Goal: Understand process/instructions: Learn about a topic

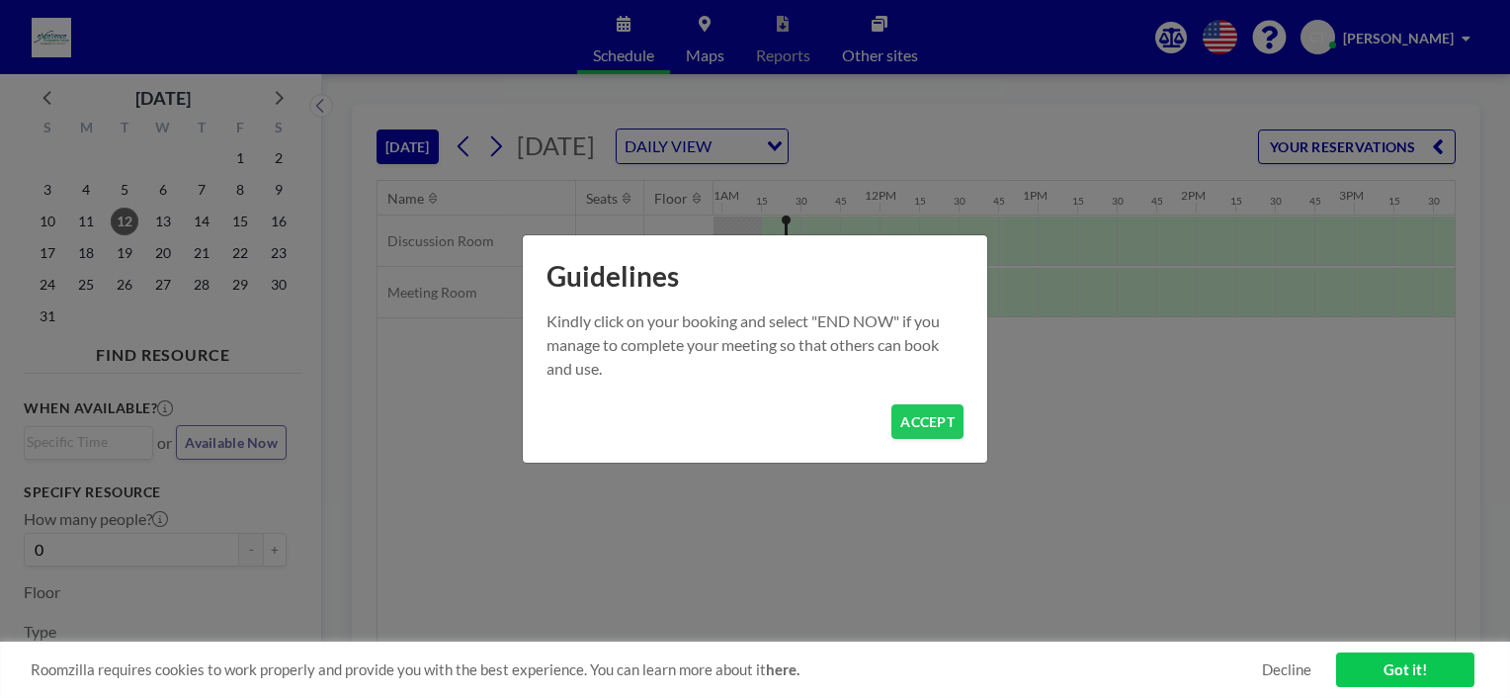
scroll to position [0, 1739]
click at [925, 427] on button "ACCEPT" at bounding box center [927, 421] width 72 height 35
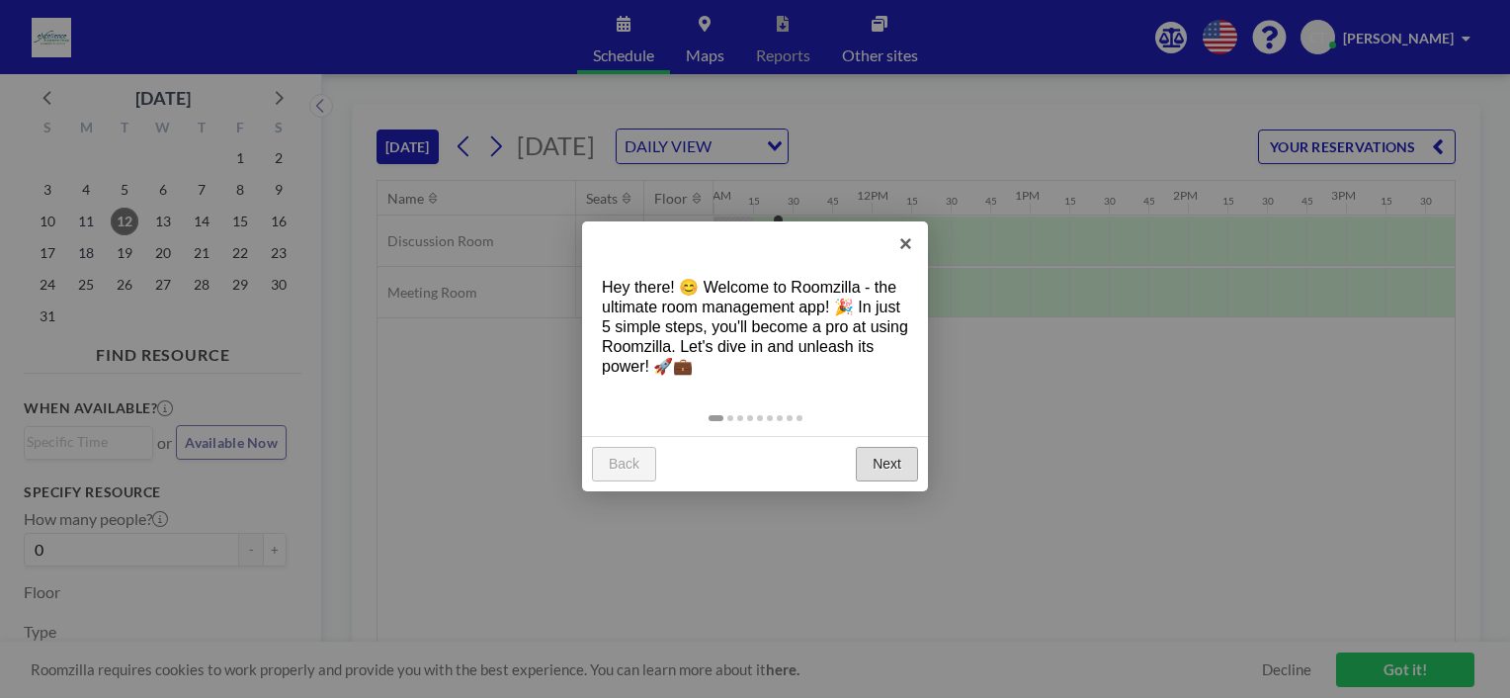
click at [890, 460] on link "Next" at bounding box center [887, 465] width 62 height 36
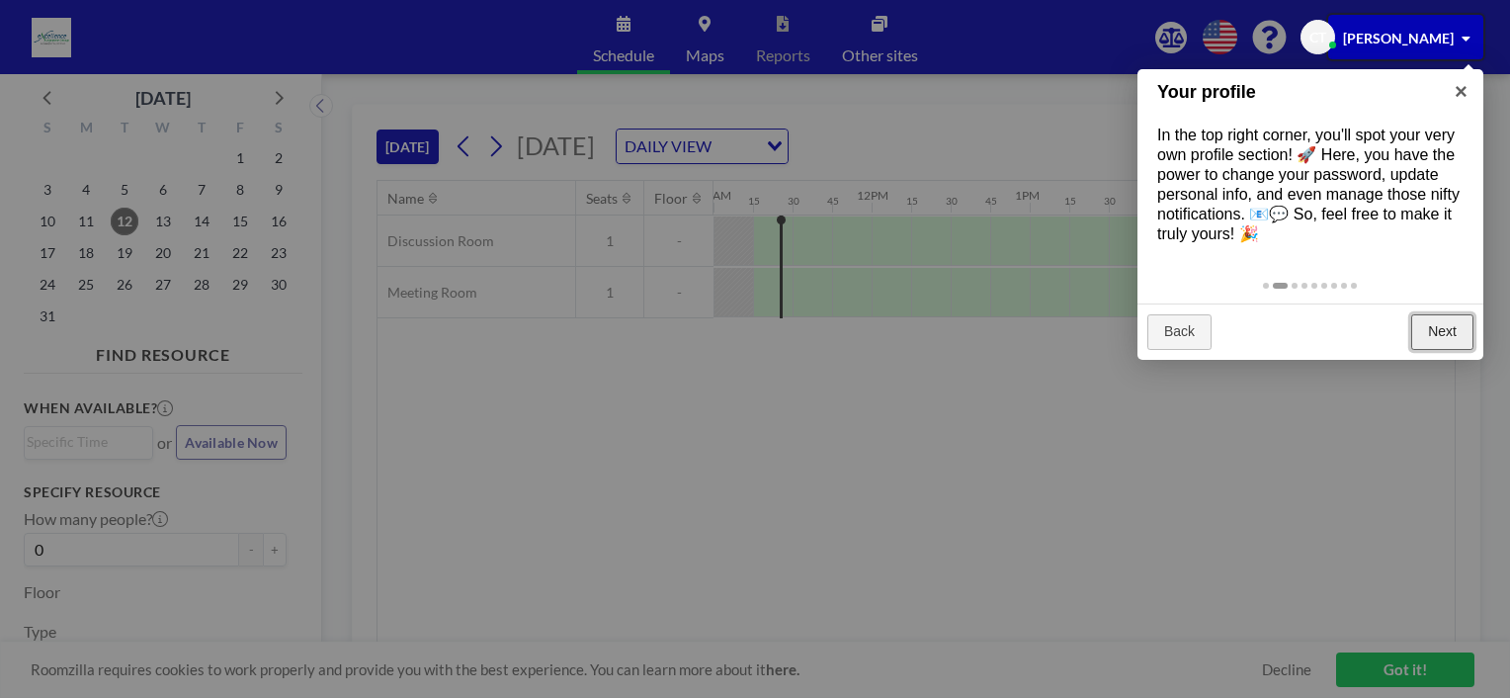
click at [1443, 330] on link "Next" at bounding box center [1442, 332] width 62 height 36
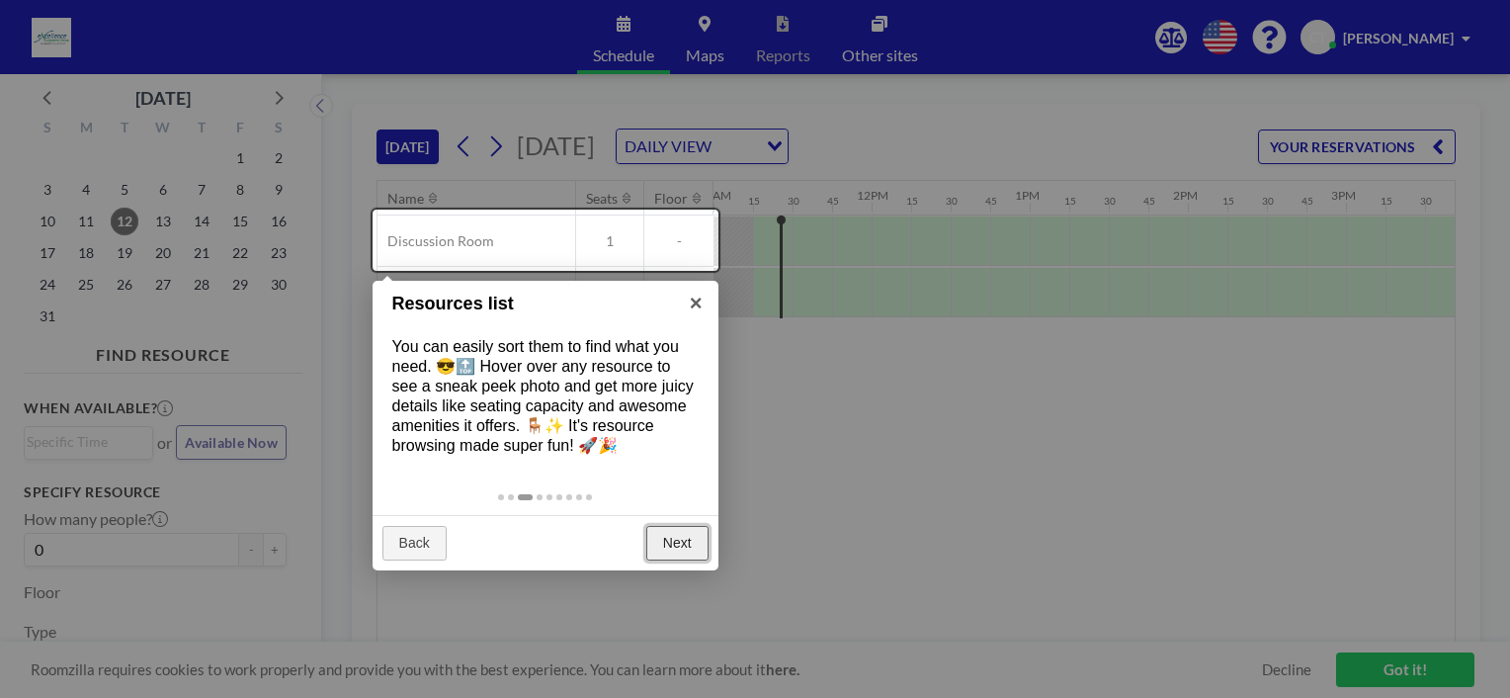
click at [680, 548] on link "Next" at bounding box center [677, 544] width 62 height 36
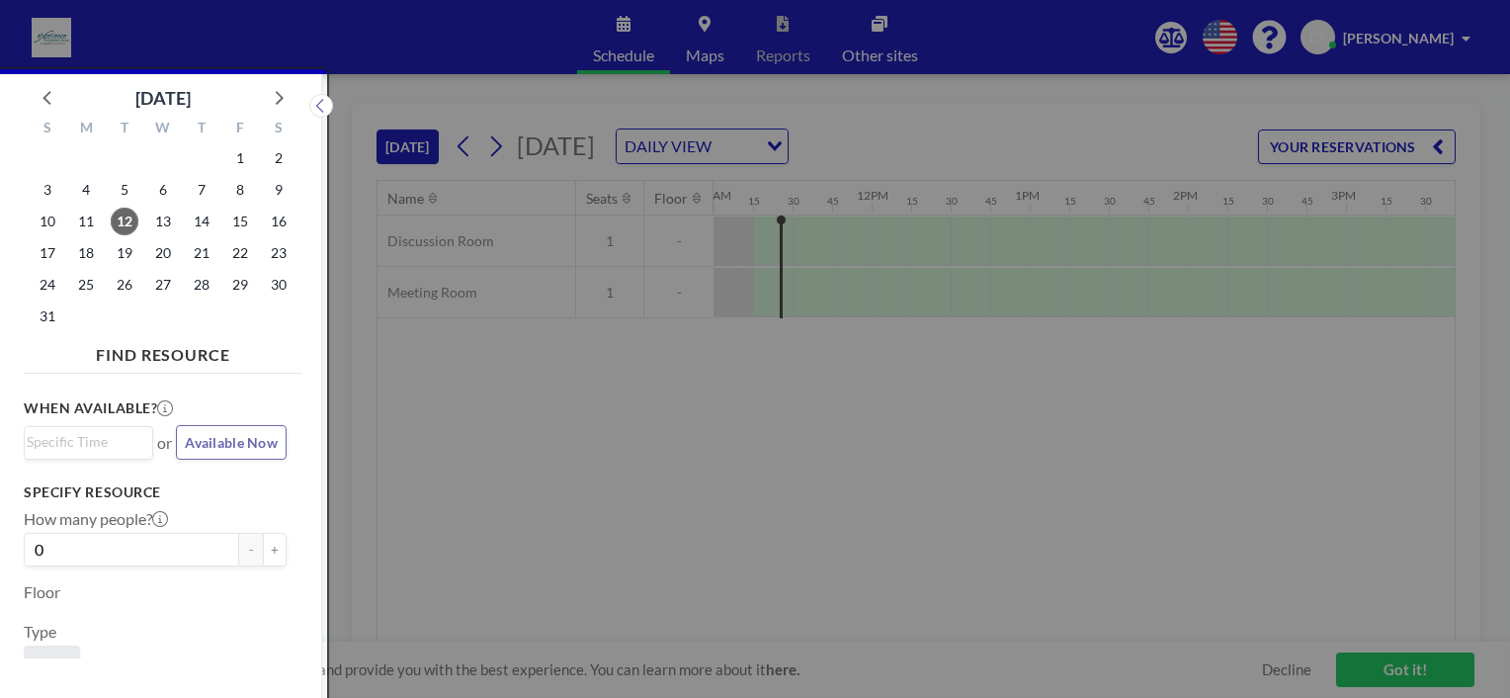
scroll to position [4, 0]
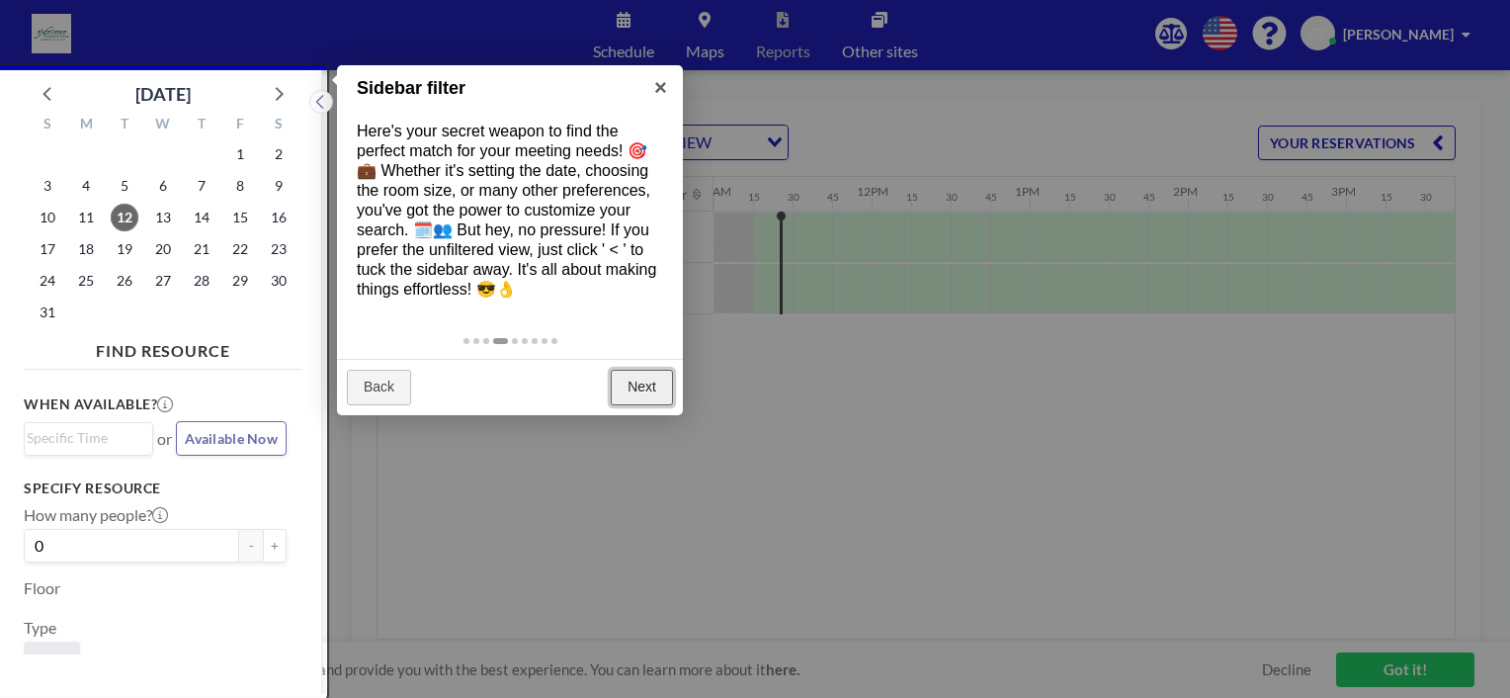
click at [627, 386] on link "Next" at bounding box center [642, 388] width 62 height 36
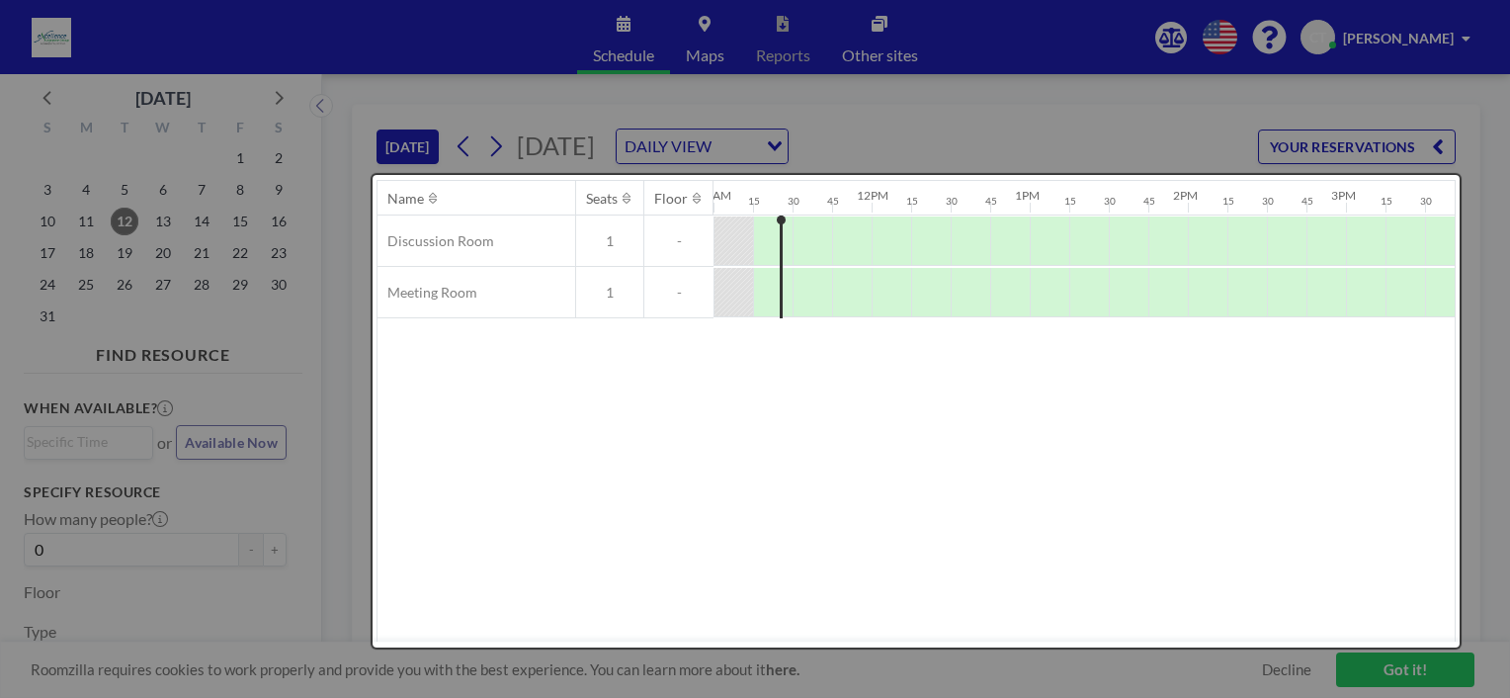
scroll to position [0, 0]
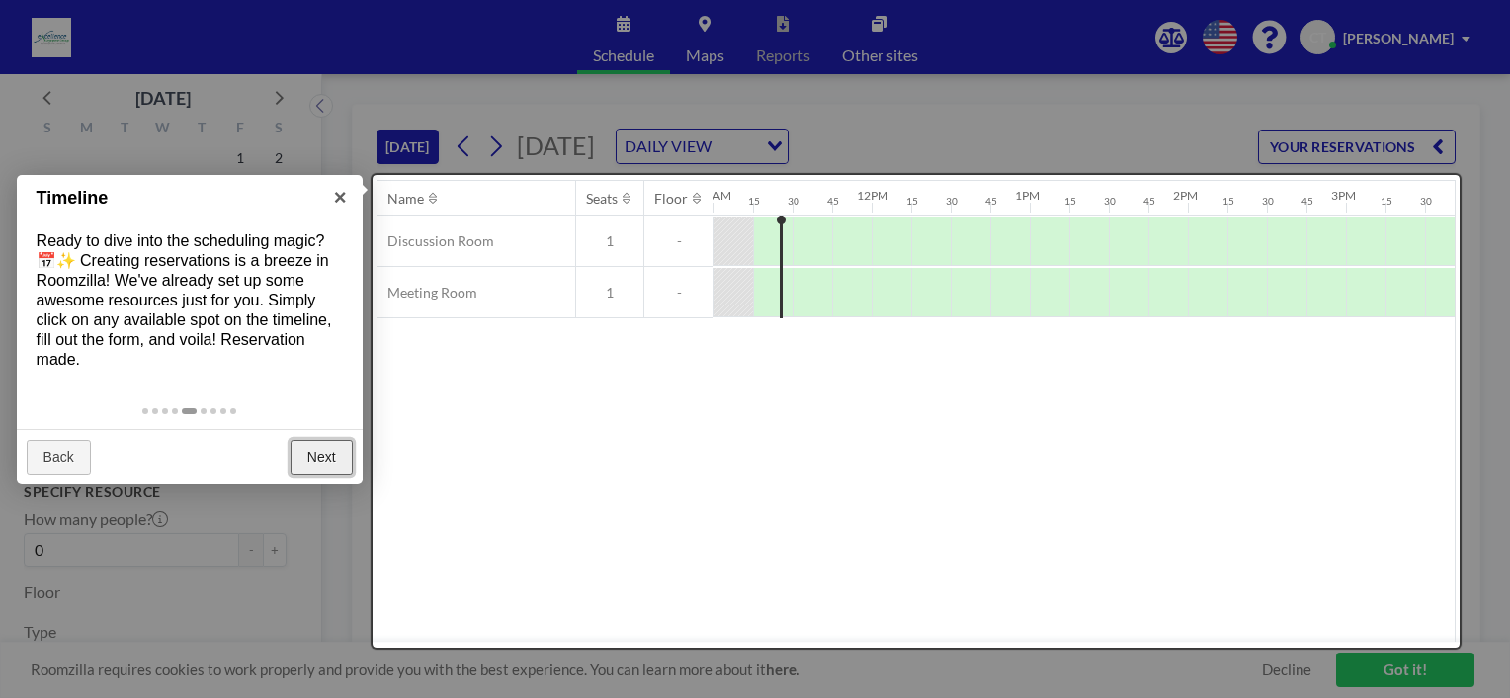
click at [311, 454] on link "Next" at bounding box center [321, 458] width 62 height 36
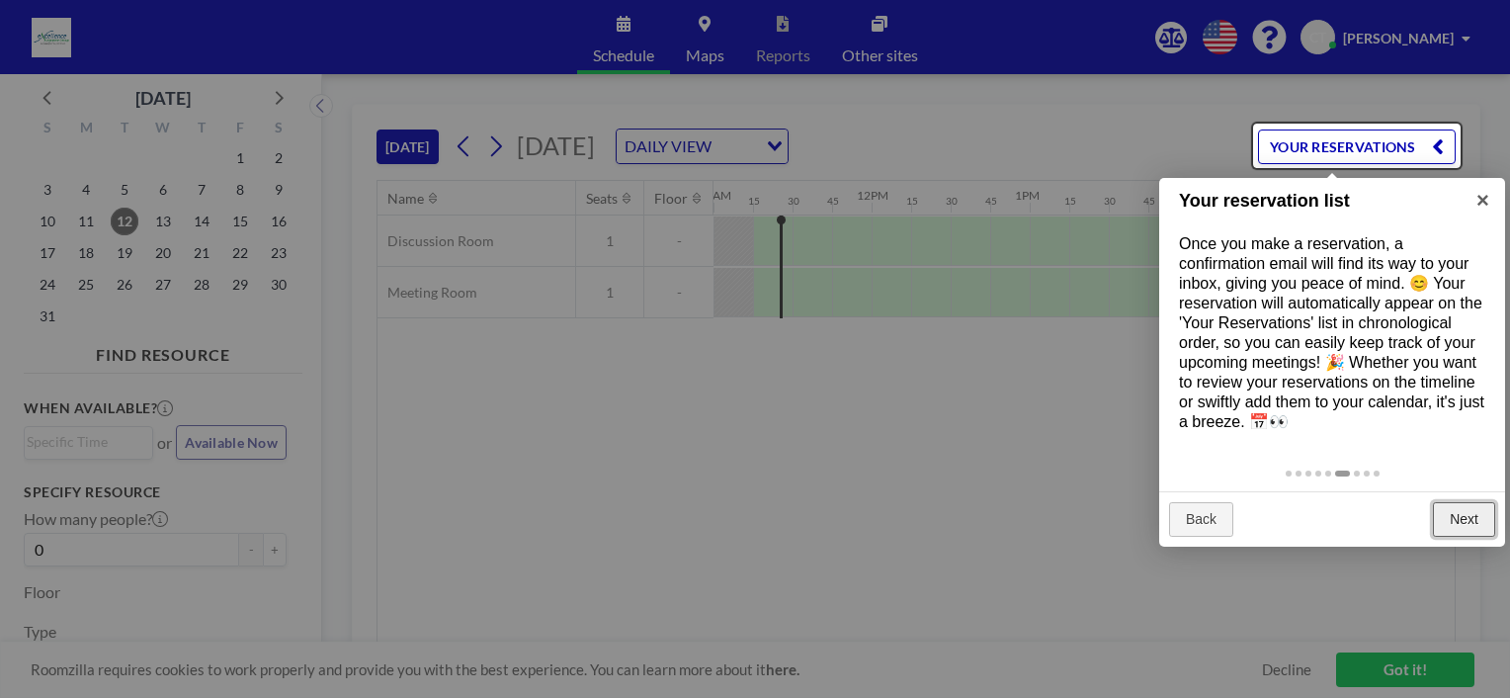
click at [1450, 523] on link "Next" at bounding box center [1464, 520] width 62 height 36
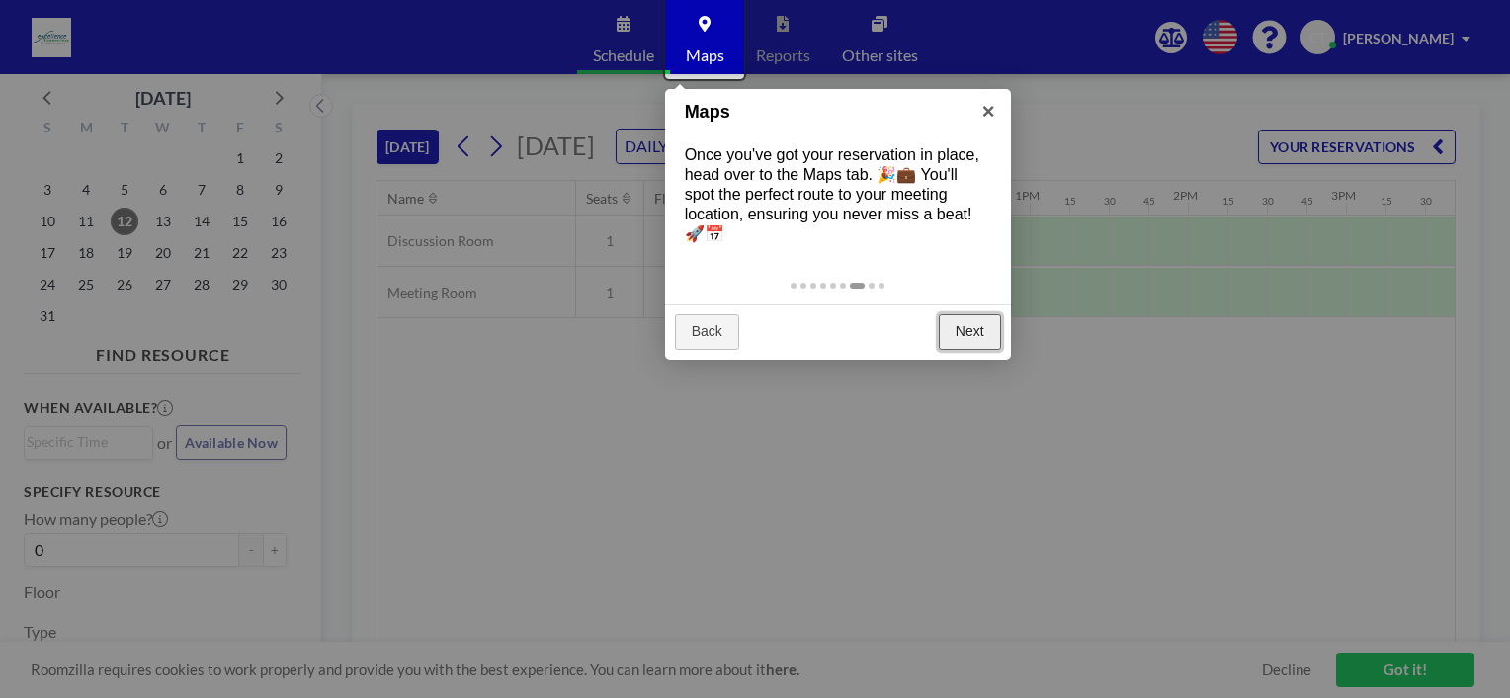
click at [966, 327] on link "Next" at bounding box center [970, 332] width 62 height 36
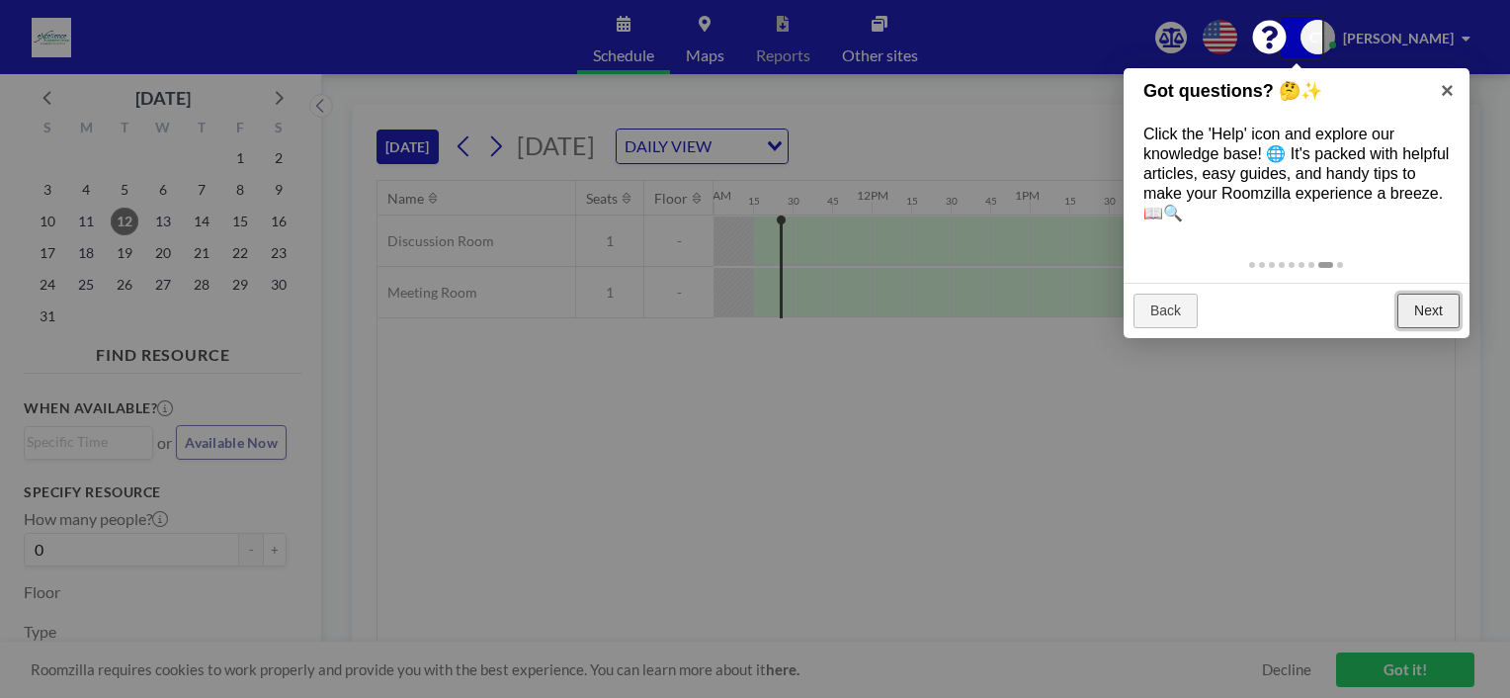
click at [1419, 311] on link "Next" at bounding box center [1428, 311] width 62 height 36
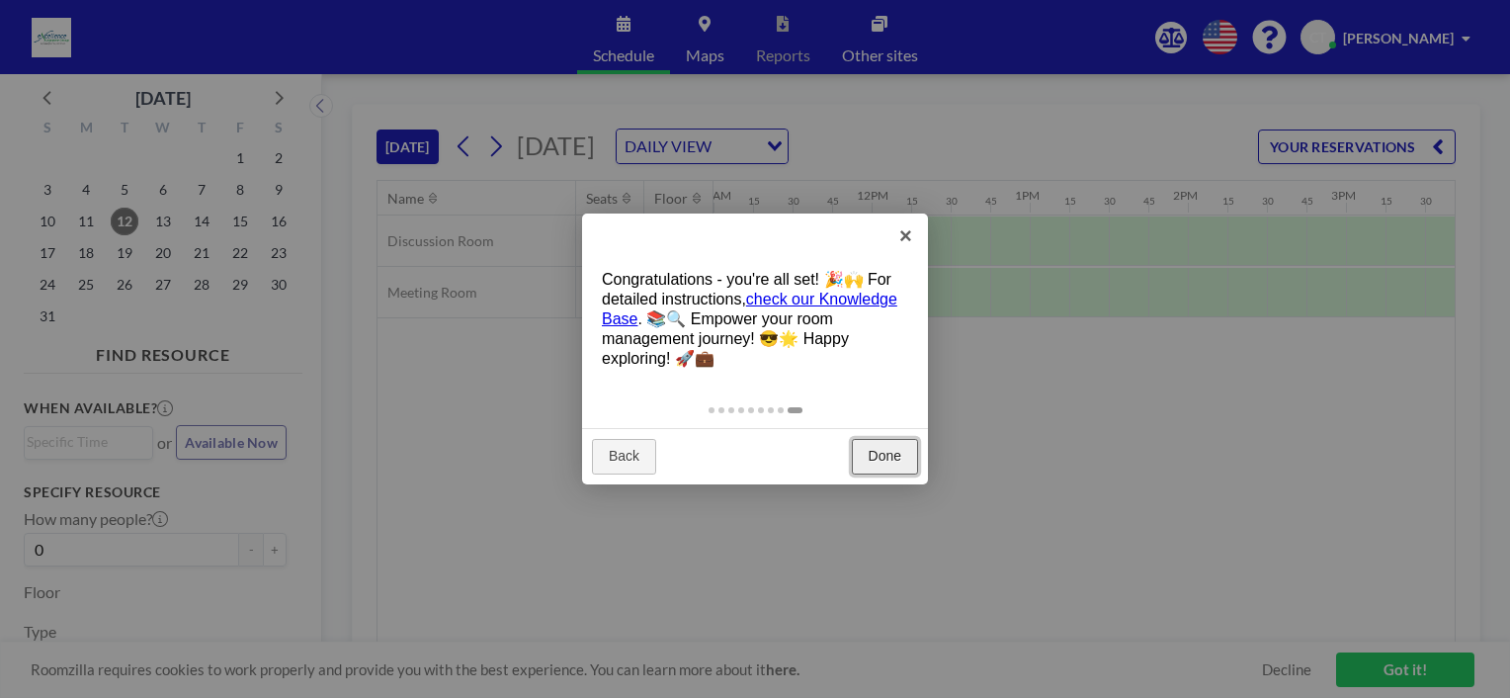
click at [870, 461] on link "Done" at bounding box center [885, 457] width 66 height 36
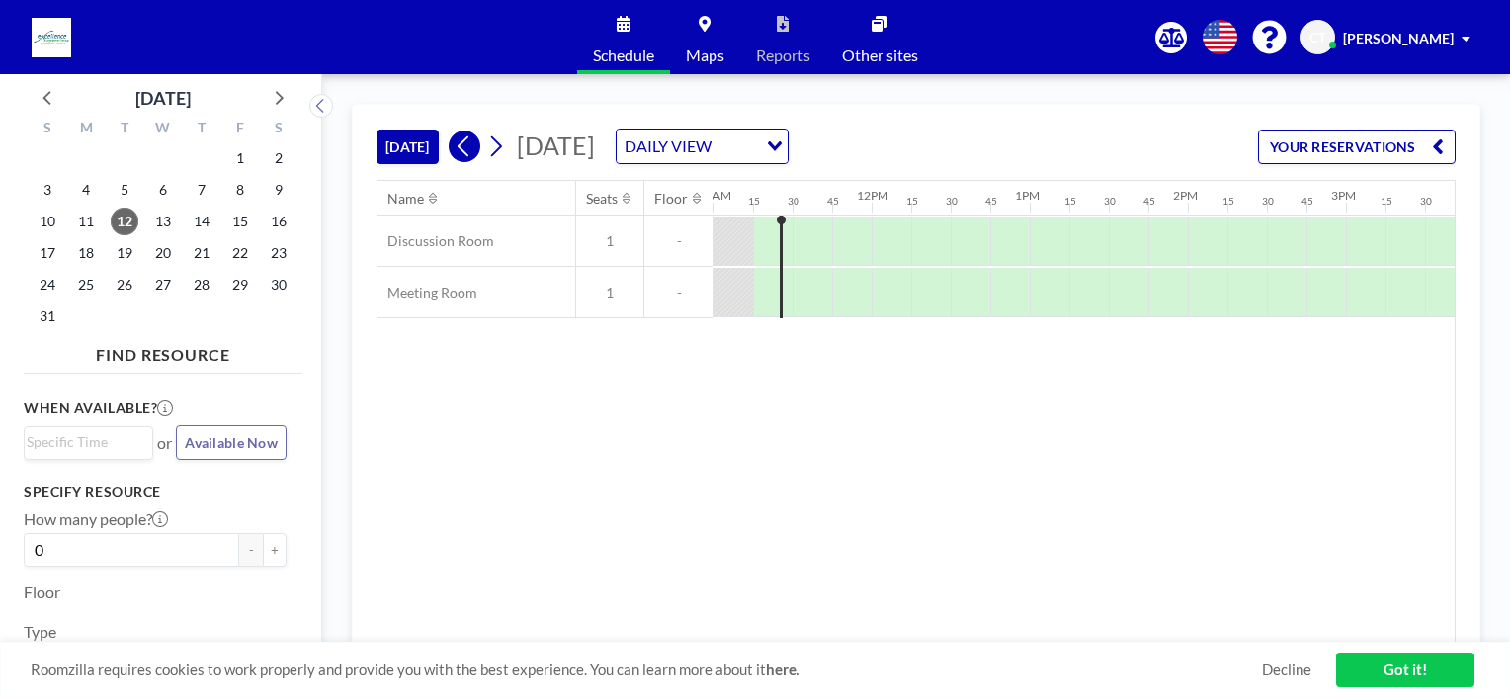
click at [472, 150] on icon at bounding box center [464, 146] width 19 height 30
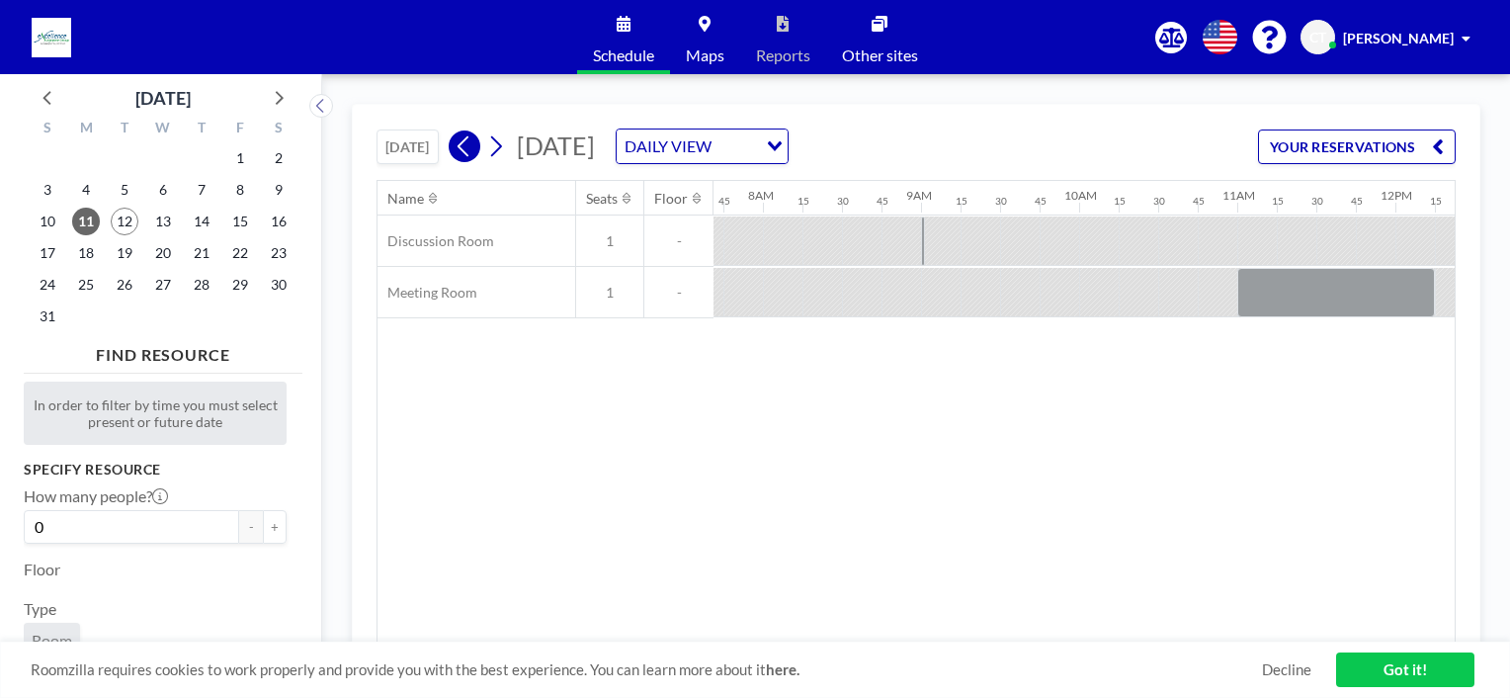
scroll to position [0, 1265]
click at [958, 630] on div "Name Seats Floor 12AM 15 30 45 1AM 15 30 45 2AM 15 30 45 3AM 15 30 45 4AM 15 30…" at bounding box center [915, 411] width 1077 height 461
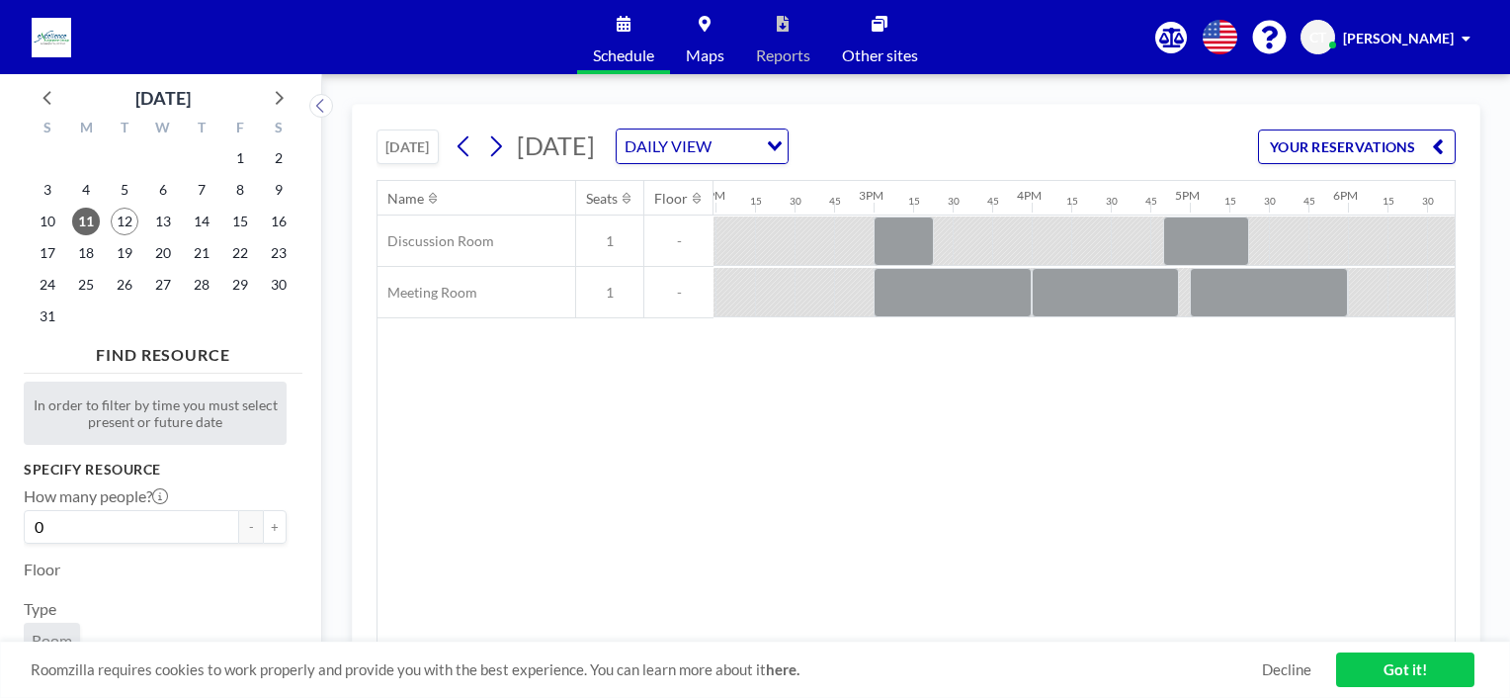
scroll to position [0, 2217]
drag, startPoint x: 743, startPoint y: 441, endPoint x: 673, endPoint y: 356, distance: 110.2
click at [742, 438] on div "Name Seats Floor 12AM 15 30 45 1AM 15 30 45 2AM 15 30 45 3AM 15 30 45 4AM 15 30…" at bounding box center [915, 411] width 1077 height 461
click at [503, 153] on icon at bounding box center [495, 146] width 19 height 30
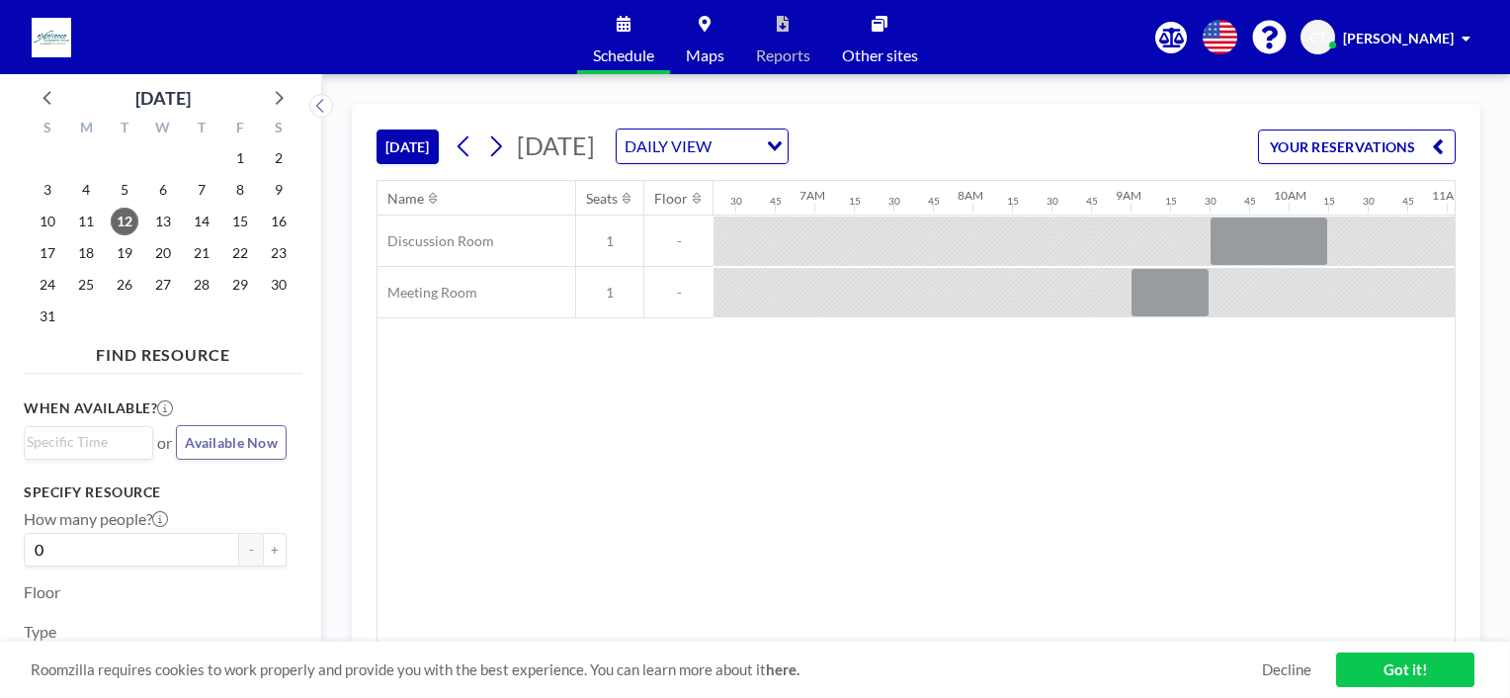
scroll to position [0, 1000]
click at [968, 416] on div "Name Seats Floor 12AM 15 30 45 1AM 15 30 45 2AM 15 30 45 3AM 15 30 45 4AM 15 30…" at bounding box center [915, 411] width 1077 height 461
